Goal: Information Seeking & Learning: Find specific fact

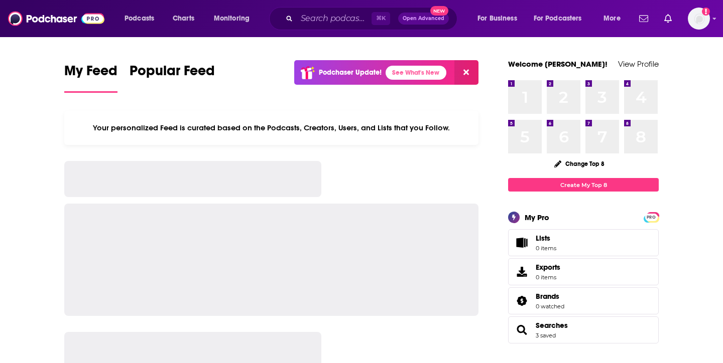
click at [296, 19] on div "⌘ K Open Advanced New" at bounding box center [363, 18] width 188 height 23
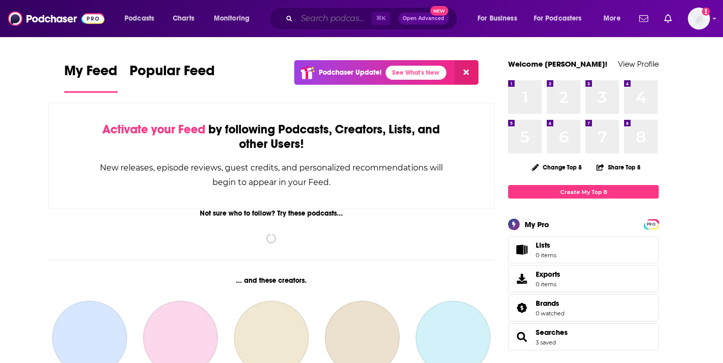
click at [308, 18] on input "Search podcasts, credits, & more..." at bounding box center [334, 19] width 75 height 16
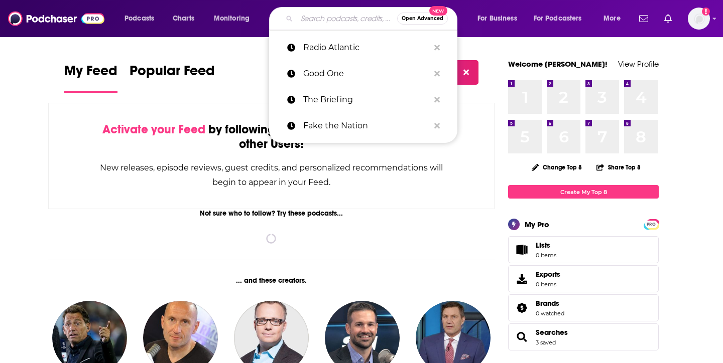
paste input "PBD Podcast"
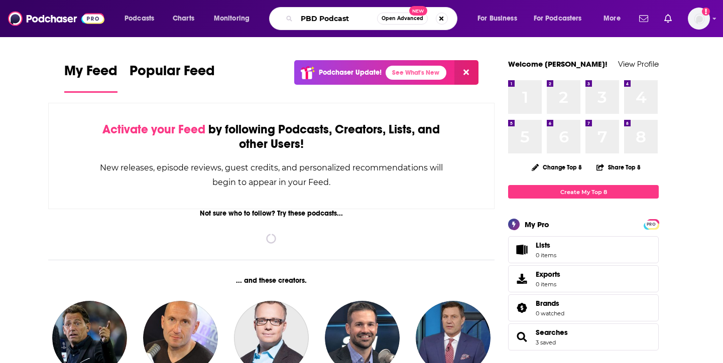
type input "PBD Podcast"
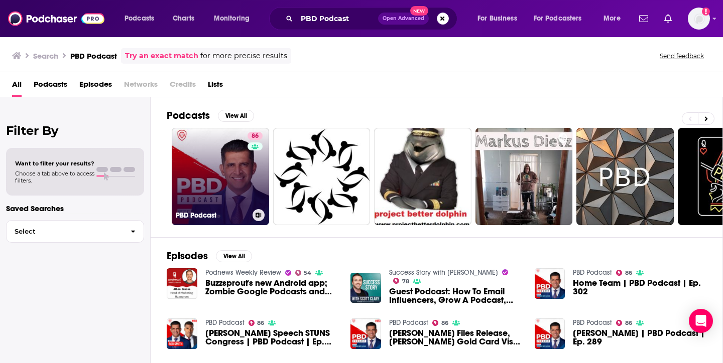
click at [226, 168] on link "86 PBD Podcast" at bounding box center [220, 176] width 97 height 97
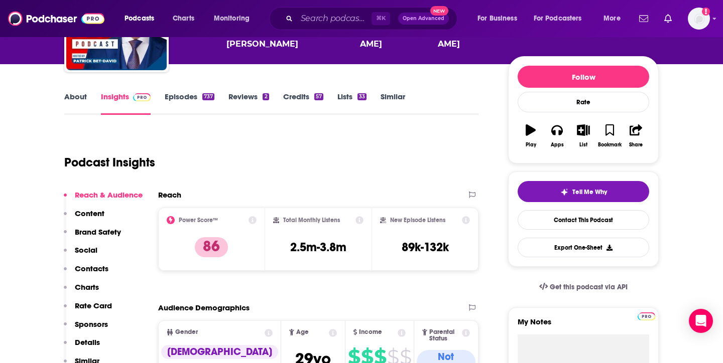
scroll to position [100, 0]
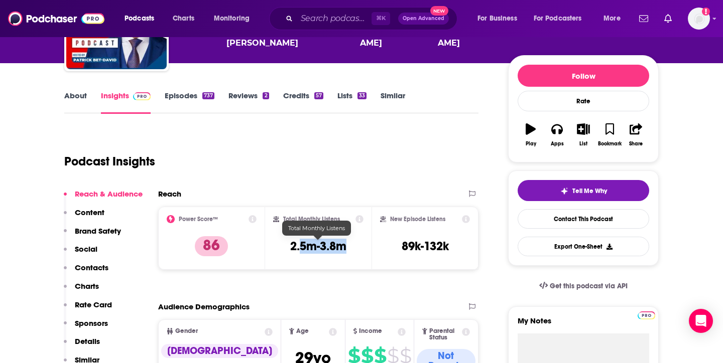
drag, startPoint x: 300, startPoint y: 244, endPoint x: 363, endPoint y: 255, distance: 63.8
click at [363, 255] on div "Total Monthly Listens 2.5m-3.8m" at bounding box center [318, 238] width 91 height 46
click at [363, 180] on div "Podcast Insights" at bounding box center [267, 155] width 406 height 51
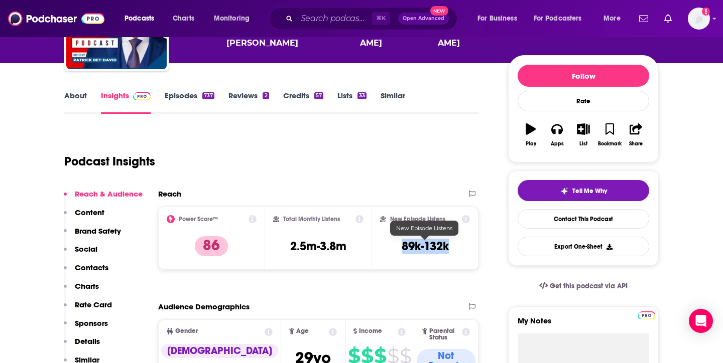
drag, startPoint x: 415, startPoint y: 241, endPoint x: 463, endPoint y: 241, distance: 48.7
click at [463, 241] on div "New Episode Listens 89k-132k" at bounding box center [425, 238] width 90 height 46
copy h3 "89k-132k"
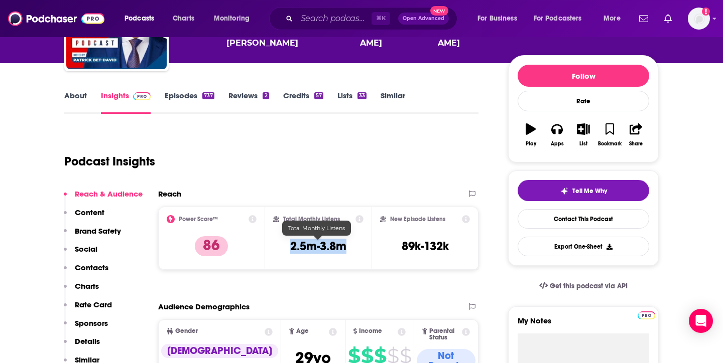
drag, startPoint x: 279, startPoint y: 246, endPoint x: 369, endPoint y: 246, distance: 90.4
click at [369, 246] on div "Total Monthly Listens 2.5m-3.8m" at bounding box center [318, 238] width 107 height 63
copy h3 "2.5m-3.8m"
